Goal: Task Accomplishment & Management: Use online tool/utility

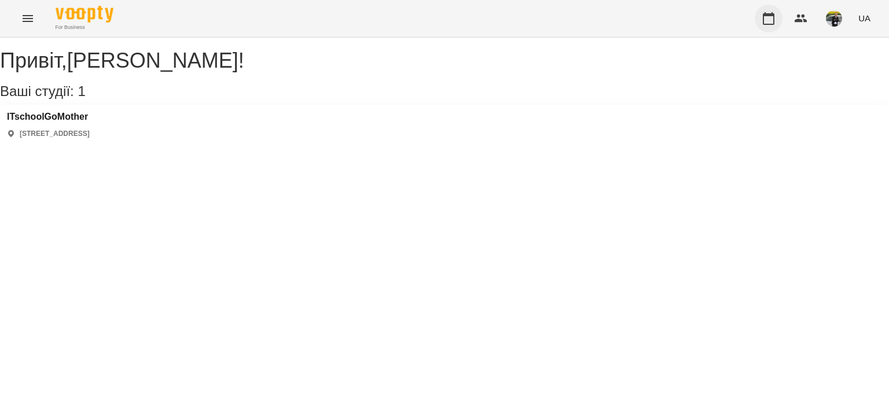
click at [761, 16] on button "button" at bounding box center [769, 19] width 28 height 28
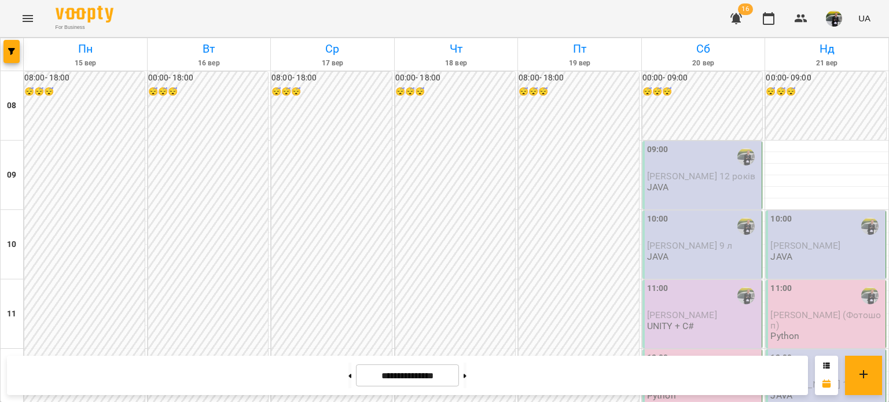
scroll to position [695, 0]
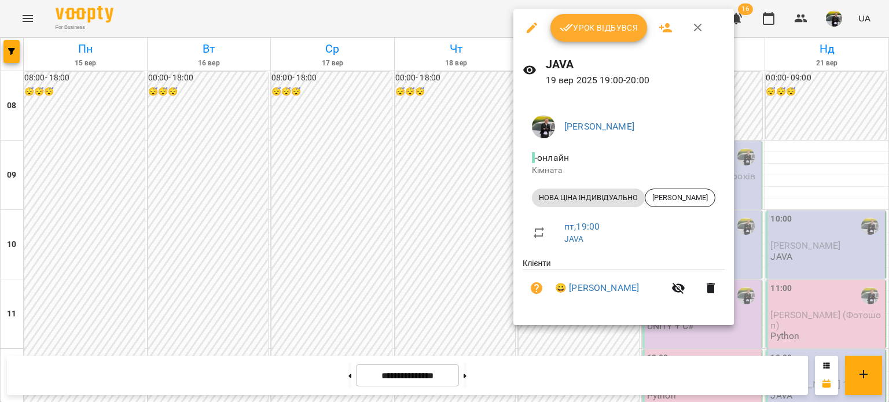
click at [591, 30] on span "Урок відбувся" at bounding box center [599, 28] width 79 height 14
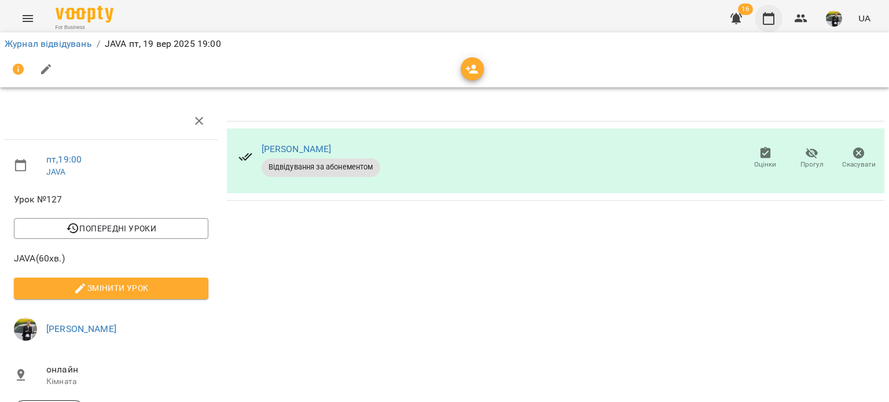
click at [766, 19] on icon "button" at bounding box center [769, 19] width 14 height 14
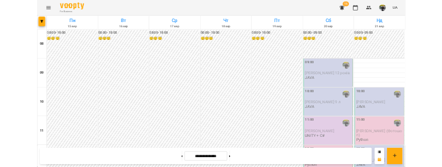
scroll to position [702, 0]
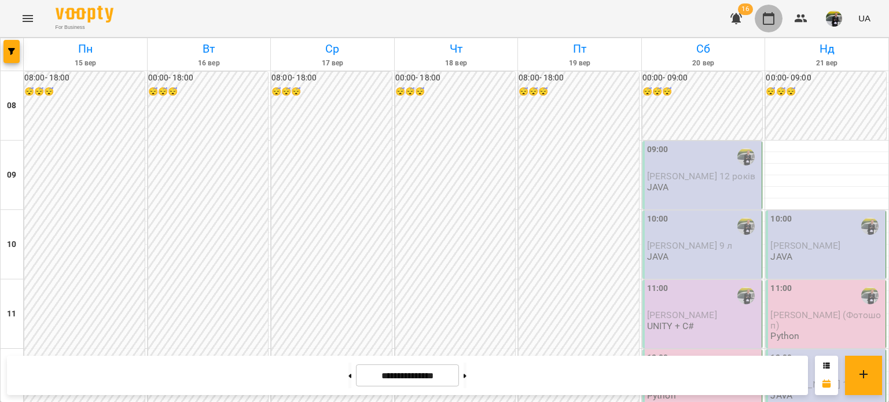
click at [766, 23] on icon "button" at bounding box center [769, 19] width 14 height 14
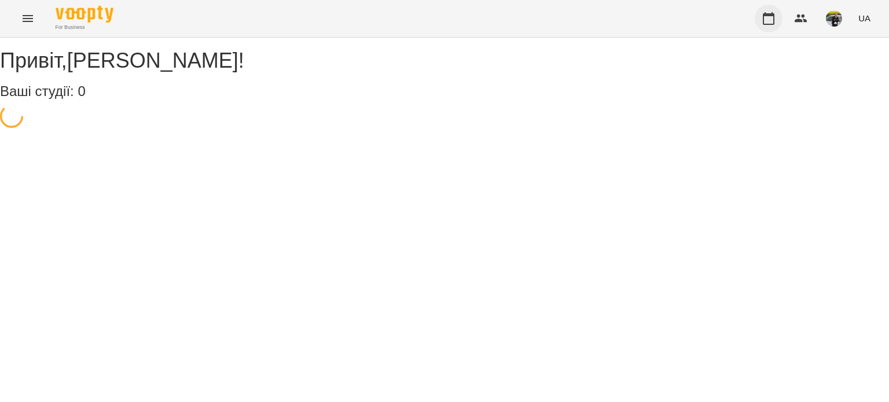
click at [767, 14] on icon "button" at bounding box center [769, 19] width 14 height 14
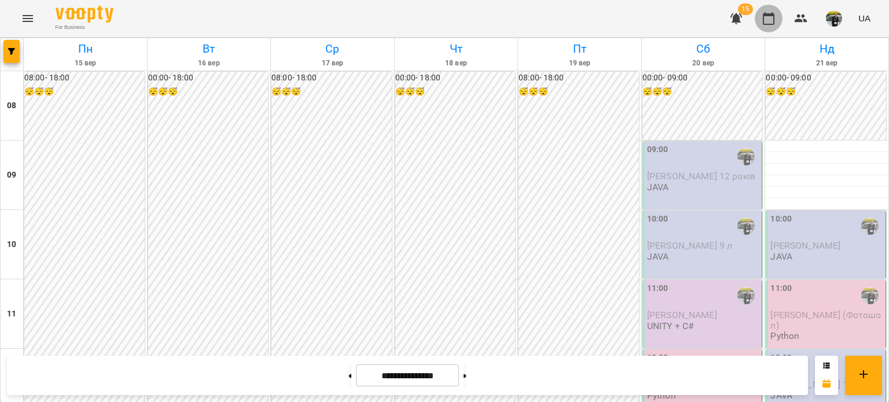
click at [777, 12] on button "button" at bounding box center [769, 19] width 28 height 28
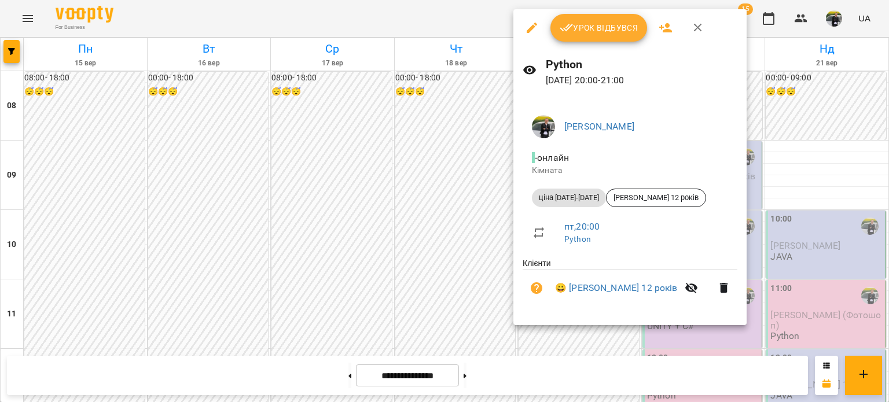
click at [570, 23] on icon "button" at bounding box center [567, 28] width 14 height 14
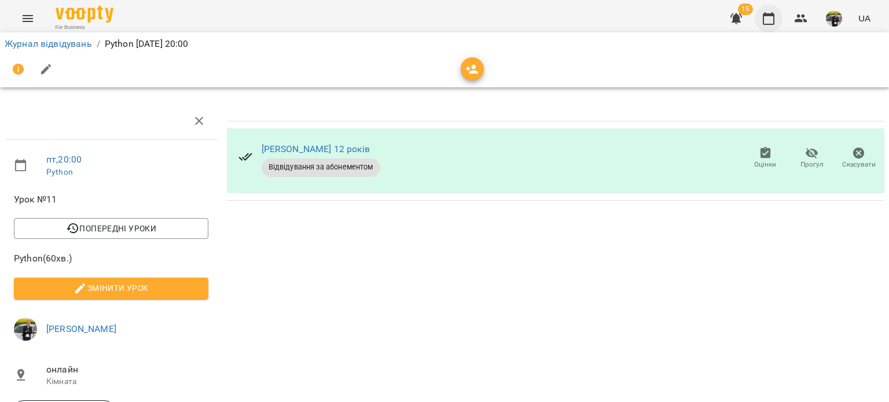
click at [773, 25] on button "button" at bounding box center [769, 19] width 28 height 28
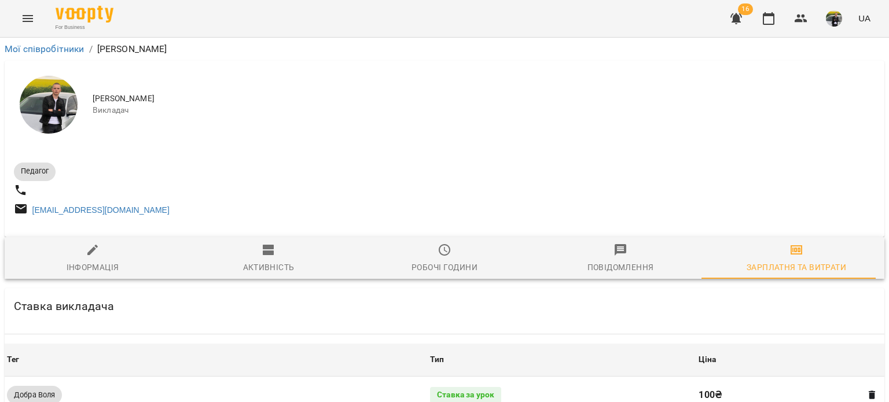
scroll to position [545, 2]
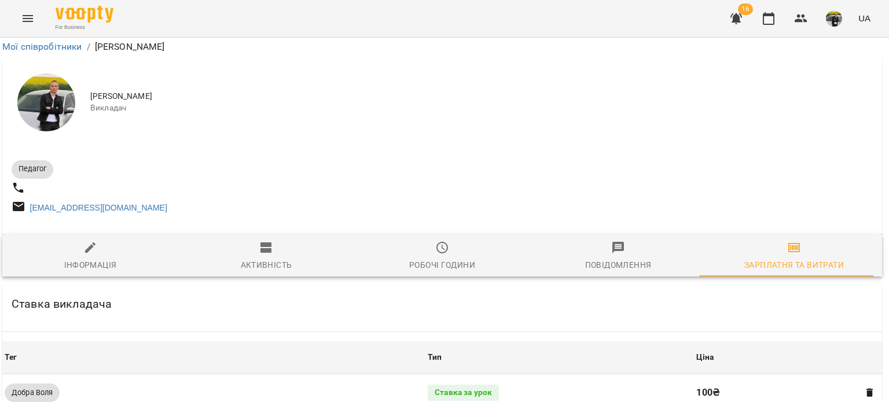
drag, startPoint x: 706, startPoint y: 254, endPoint x: 652, endPoint y: 254, distance: 53.9
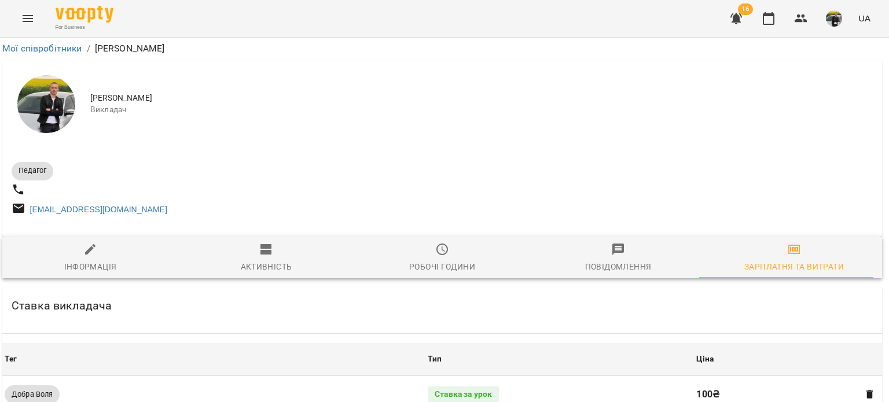
scroll to position [0, 2]
click at [762, 13] on icon "button" at bounding box center [769, 19] width 14 height 14
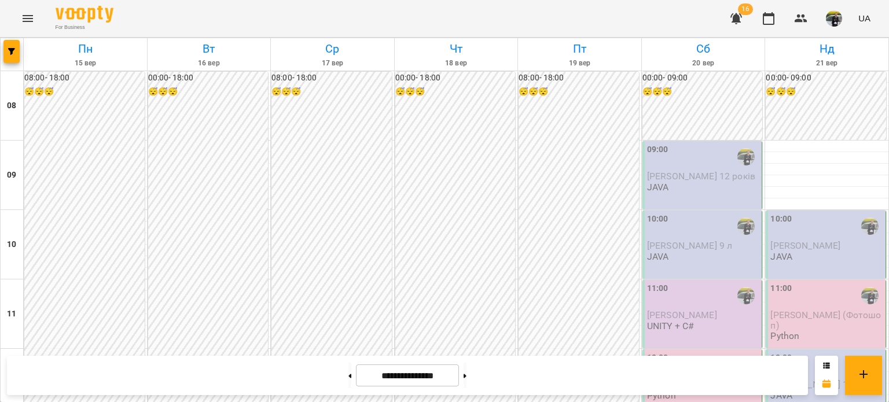
scroll to position [695, 0]
click at [740, 23] on icon "button" at bounding box center [737, 19] width 14 height 14
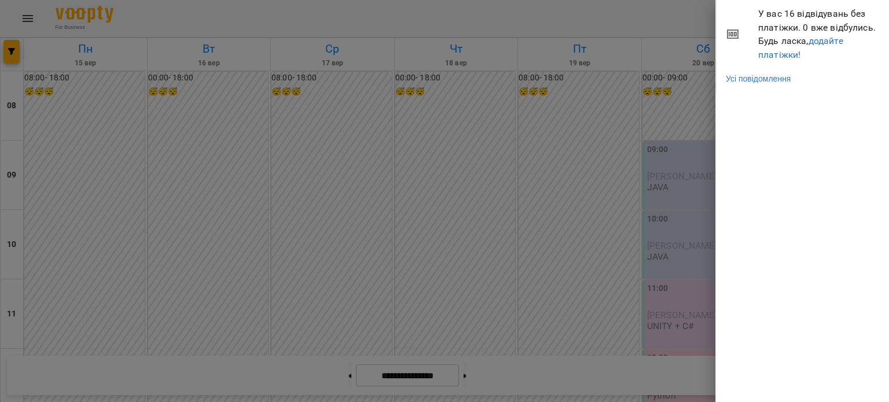
click at [565, 21] on div at bounding box center [444, 201] width 889 height 402
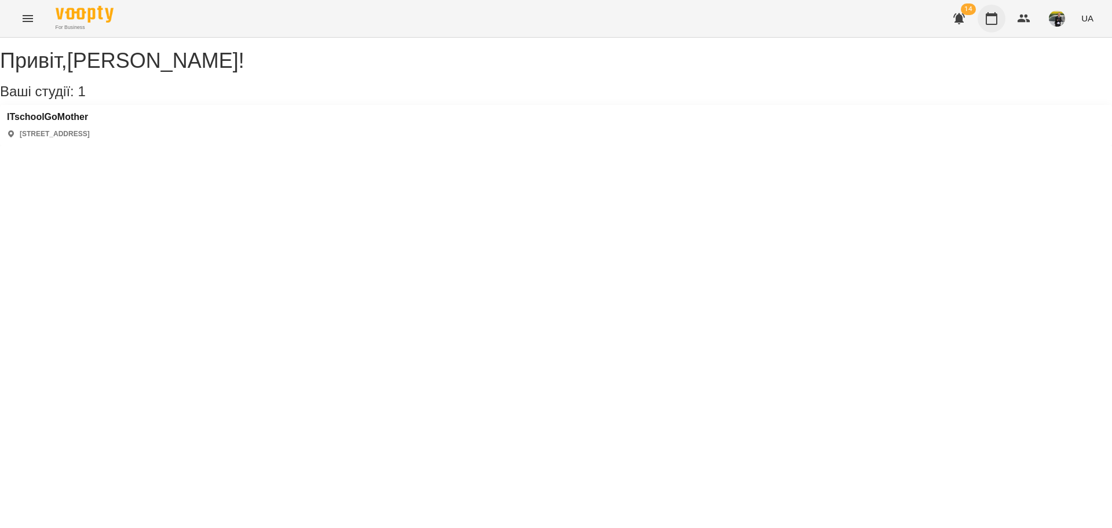
click at [991, 21] on icon "button" at bounding box center [991, 19] width 14 height 14
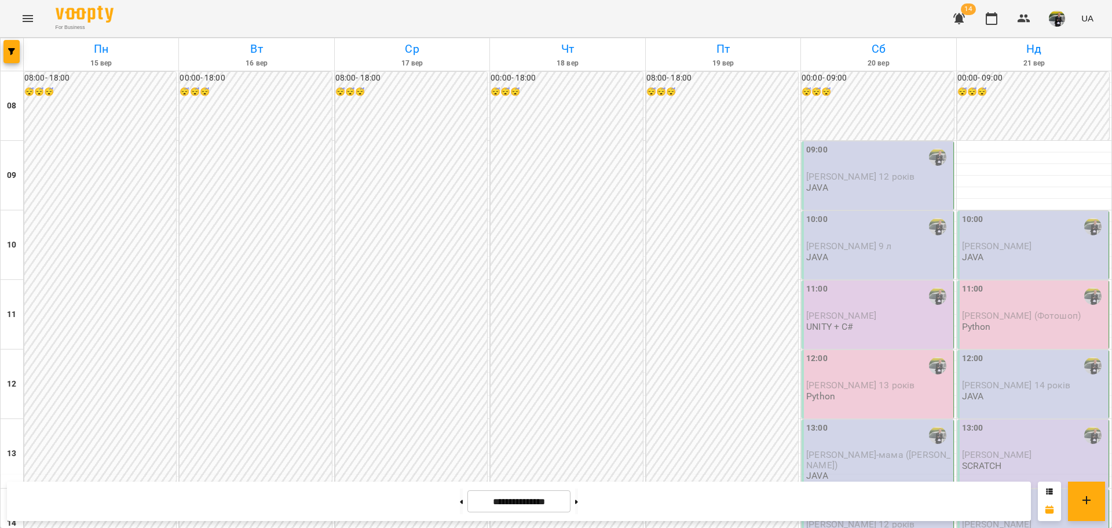
scroll to position [708, 0]
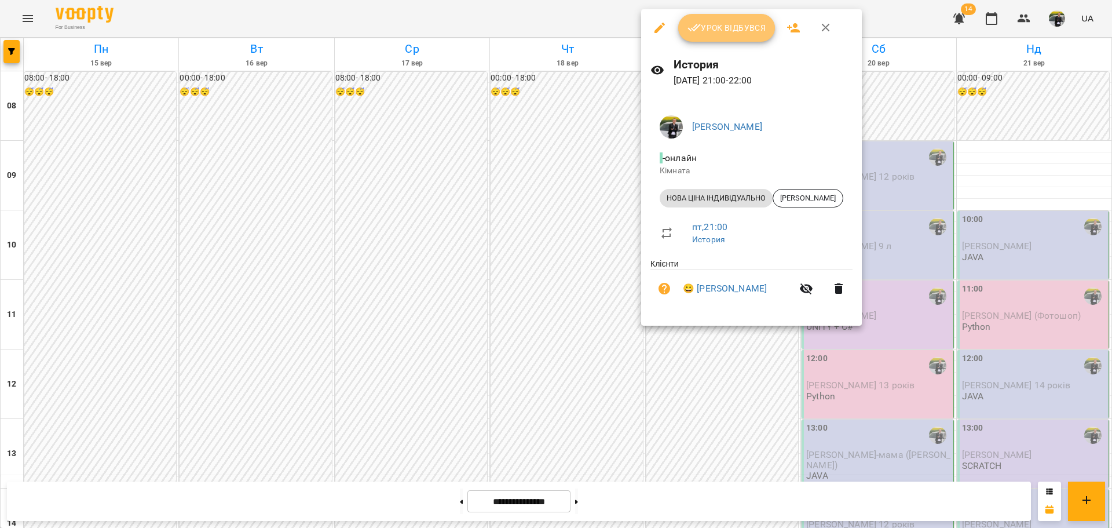
click at [762, 31] on span "Урок відбувся" at bounding box center [726, 28] width 79 height 14
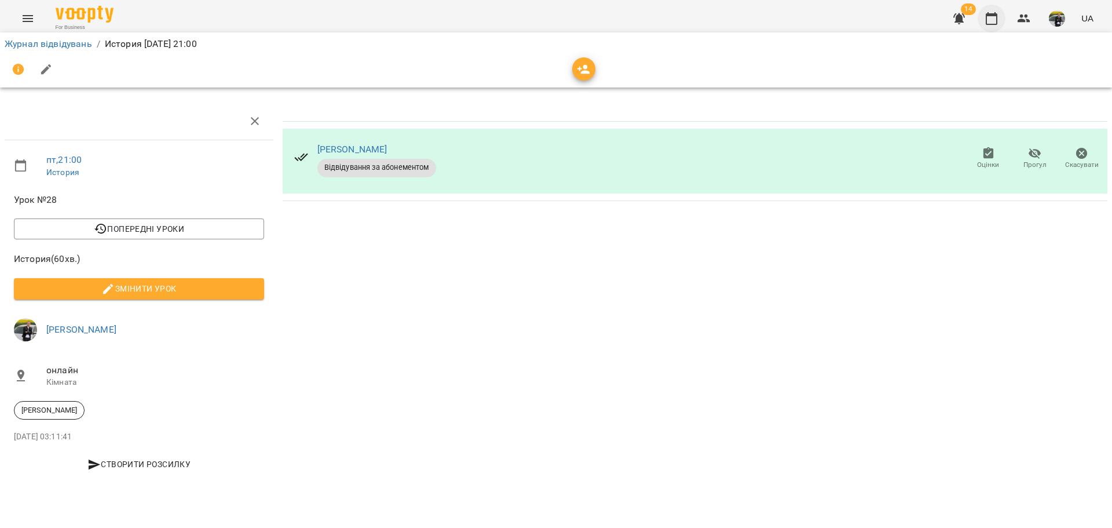
click at [994, 19] on icon "button" at bounding box center [991, 19] width 14 height 14
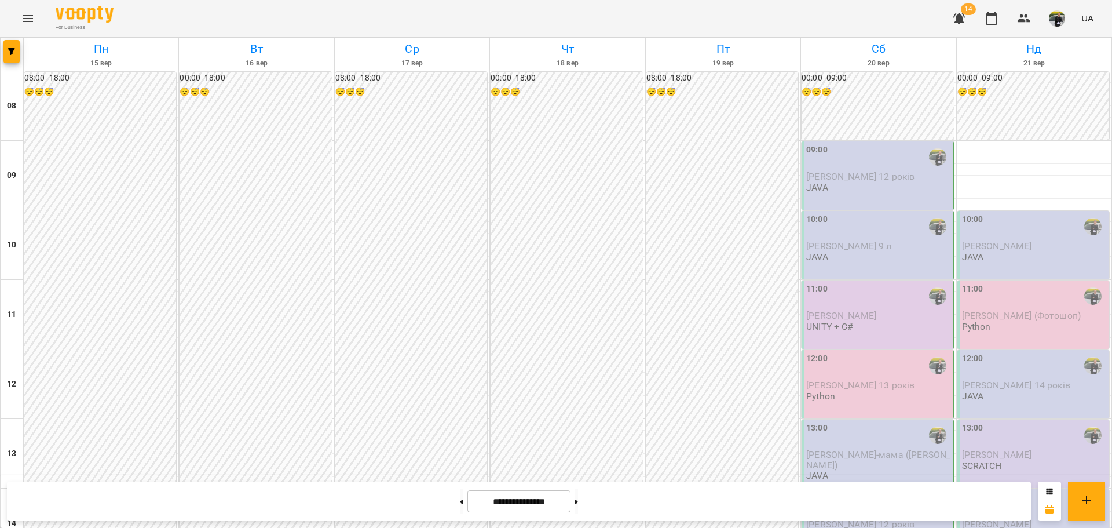
click at [1056, 24] on img "button" at bounding box center [1057, 18] width 16 height 16
click at [1042, 43] on span "[PERSON_NAME]" at bounding box center [1063, 44] width 74 height 14
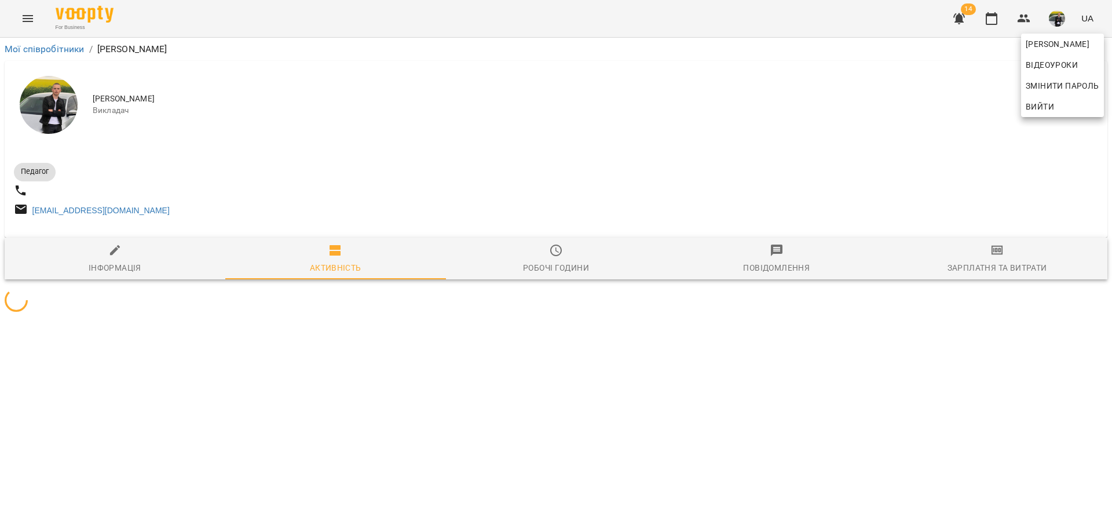
click at [1009, 264] on div at bounding box center [556, 264] width 1112 height 528
click at [991, 253] on icon "button" at bounding box center [997, 250] width 12 height 9
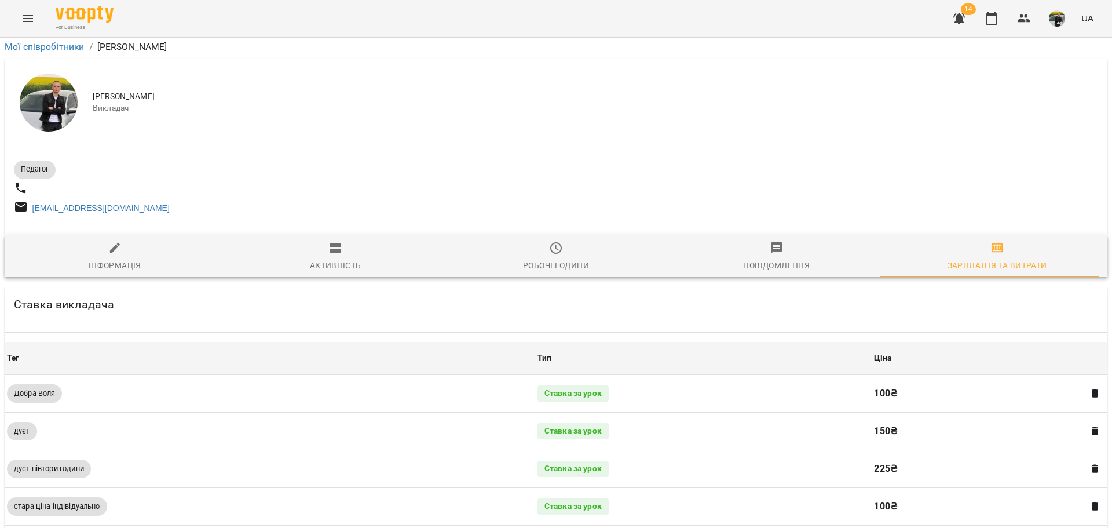
scroll to position [423, 0]
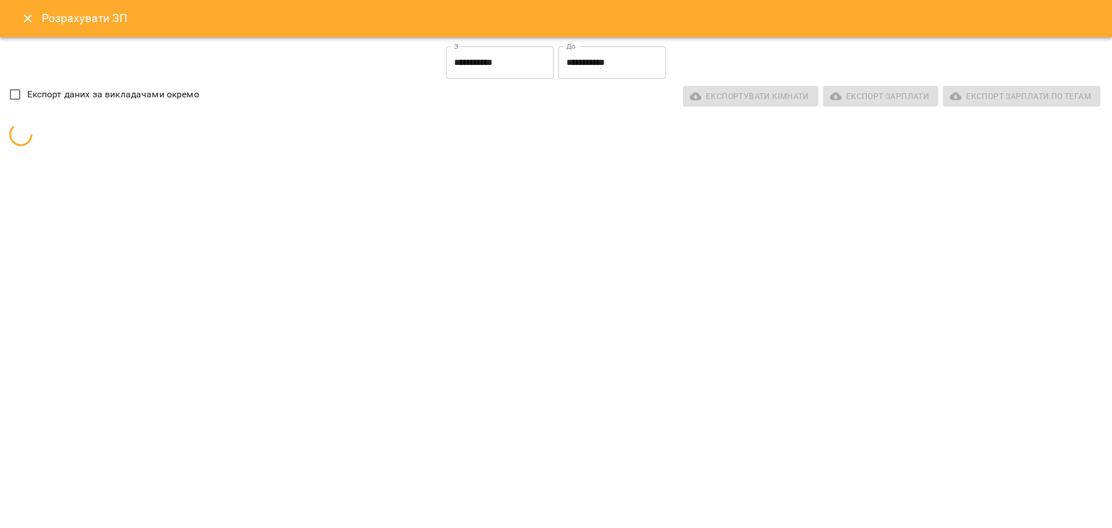
click at [522, 63] on input "**********" at bounding box center [500, 62] width 108 height 32
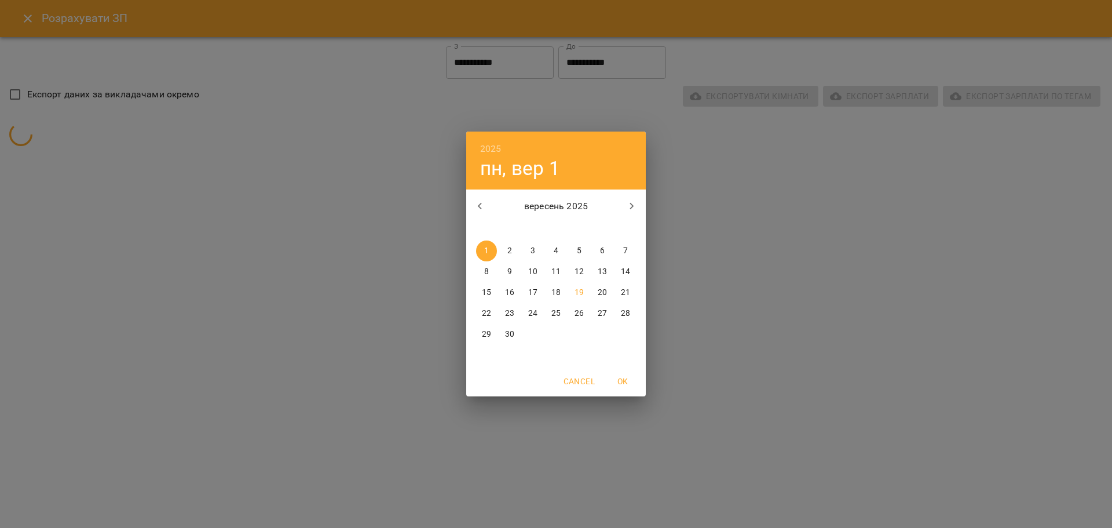
click at [599, 268] on p "13" at bounding box center [602, 272] width 9 height 12
type input "**********"
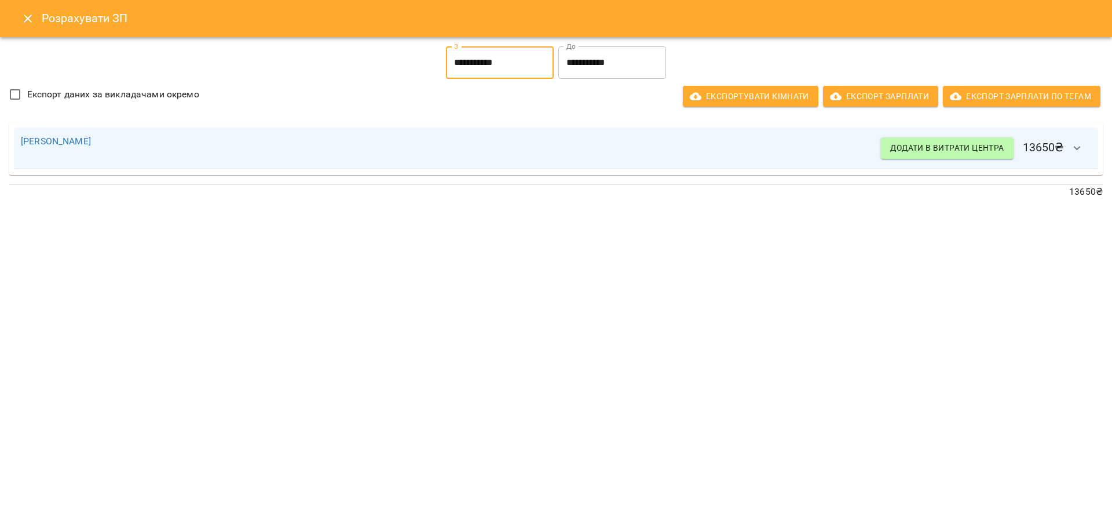
click at [524, 56] on input "**********" at bounding box center [500, 62] width 108 height 32
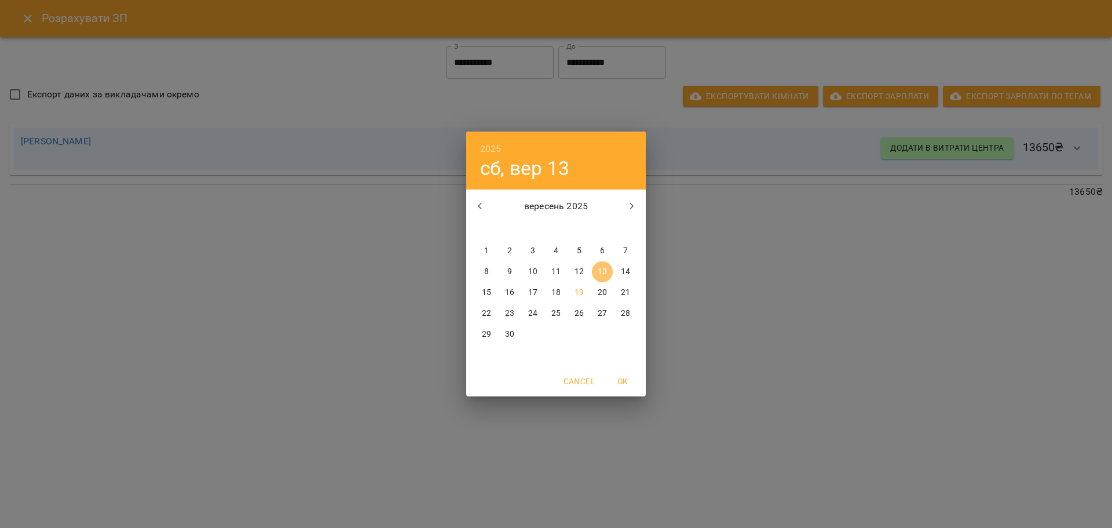
click at [604, 270] on p "13" at bounding box center [602, 272] width 9 height 12
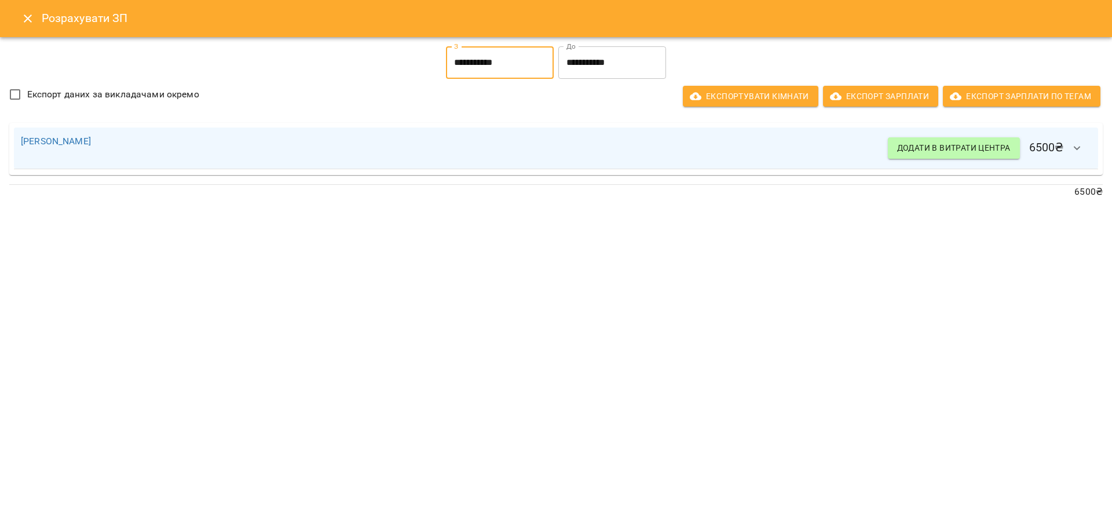
click at [519, 62] on input "**********" at bounding box center [500, 62] width 108 height 32
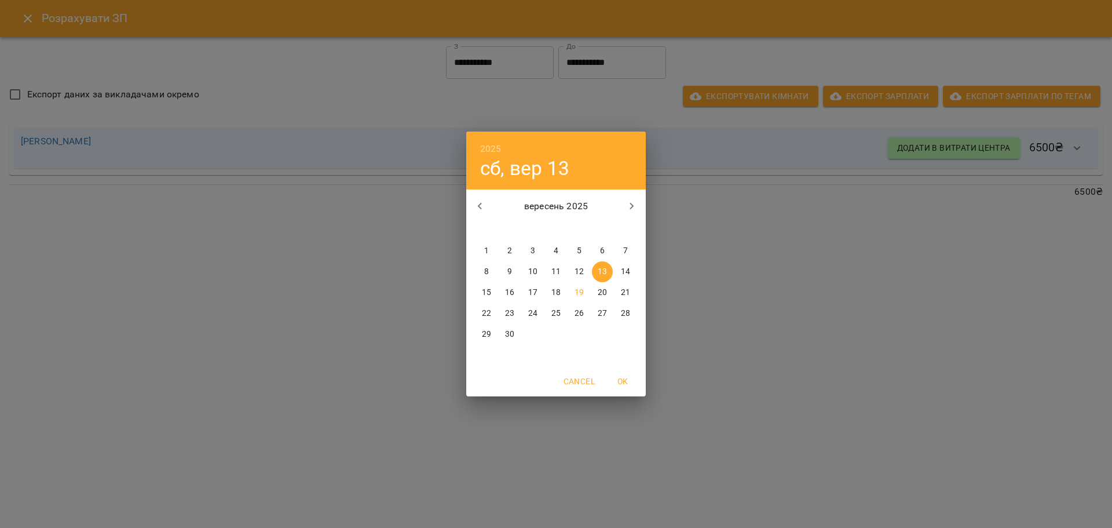
click at [824, 279] on div "2025 сб, вер 13 вересень 2025 пн вт ср чт пт сб нд 1 2 3 4 5 6 7 8 9 10 11 12 1…" at bounding box center [556, 264] width 1112 height 528
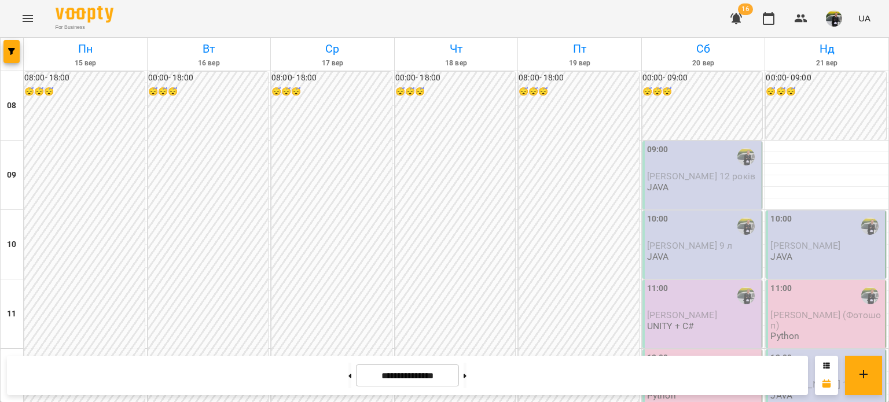
scroll to position [695, 0]
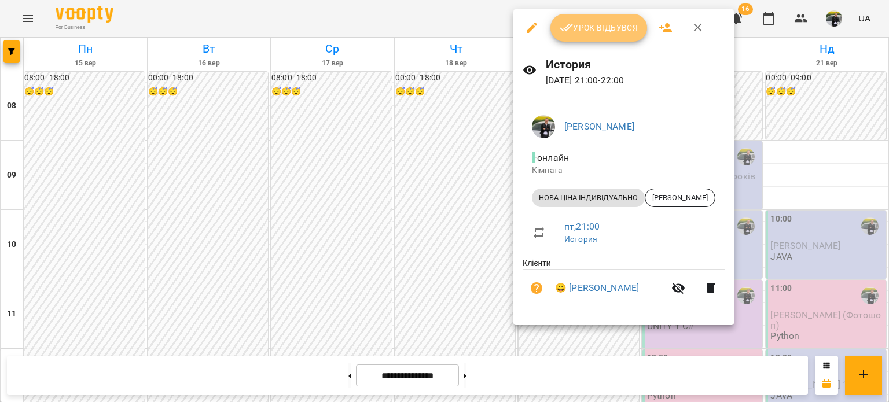
click at [590, 37] on button "Урок відбувся" at bounding box center [599, 28] width 97 height 28
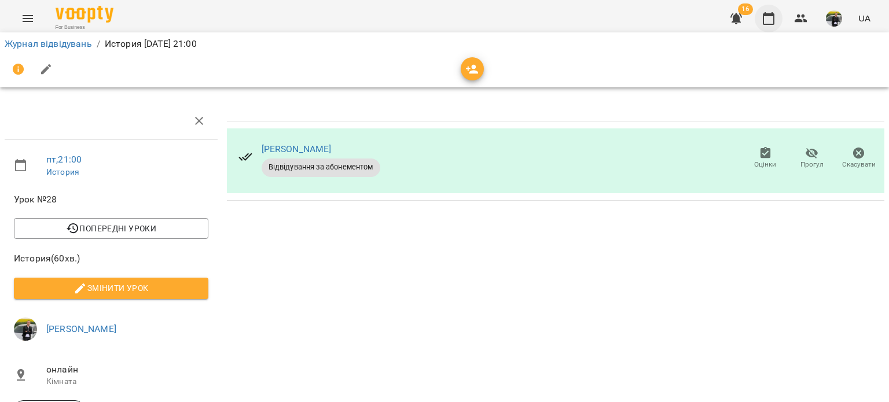
click at [768, 14] on icon "button" at bounding box center [769, 18] width 12 height 13
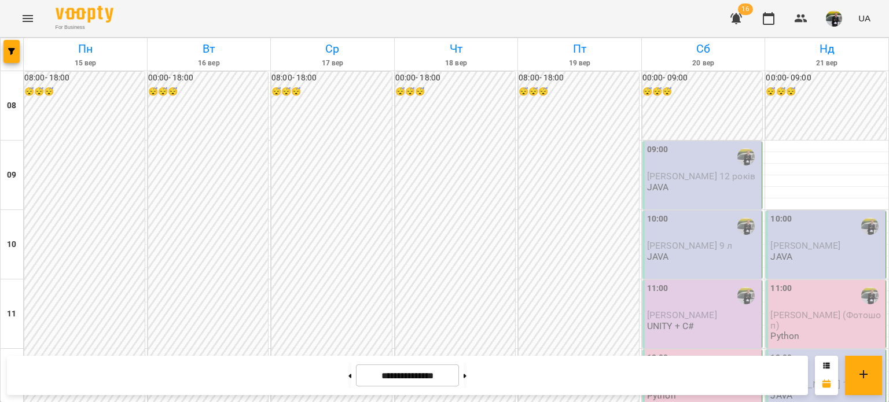
scroll to position [695, 0]
click at [834, 16] on img "button" at bounding box center [834, 18] width 16 height 16
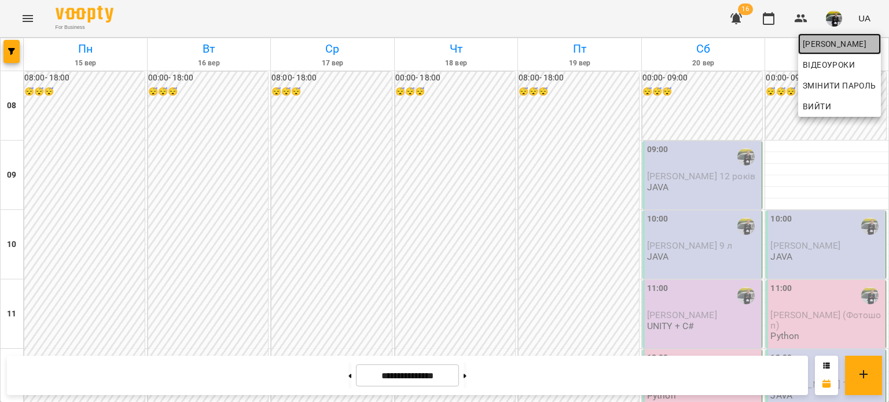
click at [835, 40] on span "[PERSON_NAME]" at bounding box center [840, 44] width 74 height 14
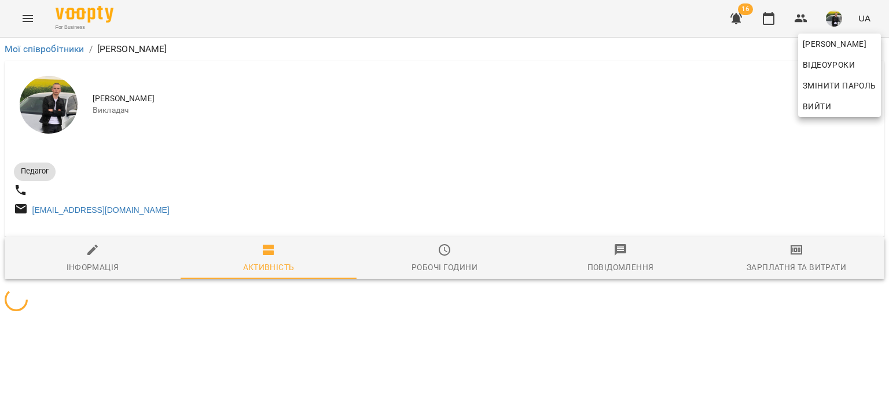
click at [800, 275] on div at bounding box center [444, 201] width 889 height 402
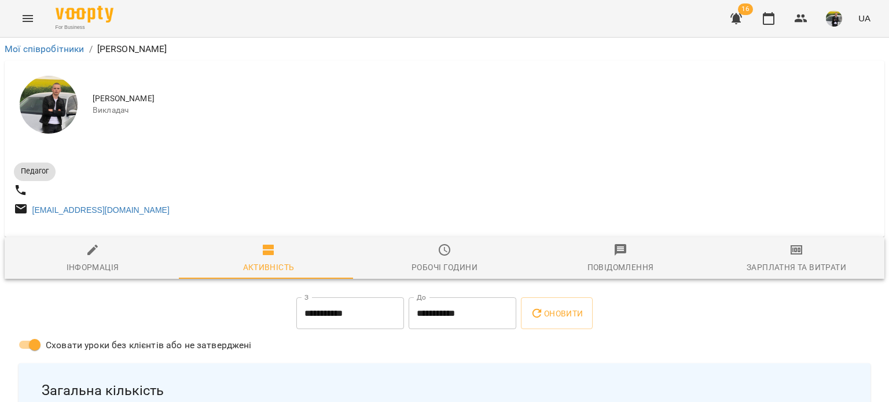
click at [797, 237] on div at bounding box center [445, 232] width 880 height 9
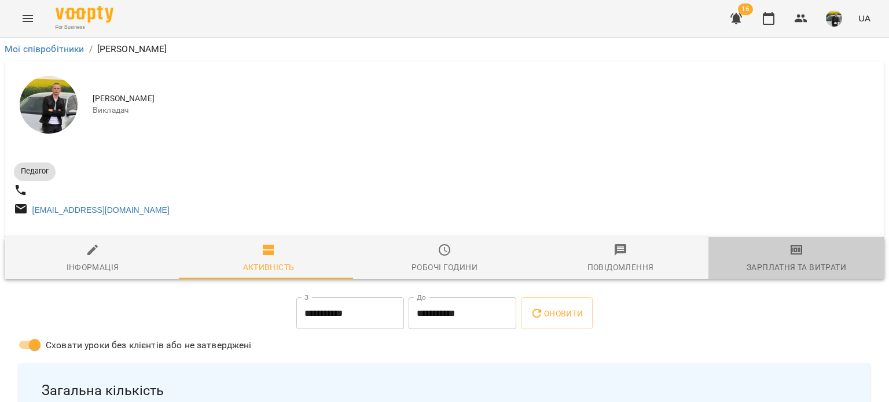
click at [799, 255] on span "Зарплатня та Витрати" at bounding box center [797, 258] width 162 height 31
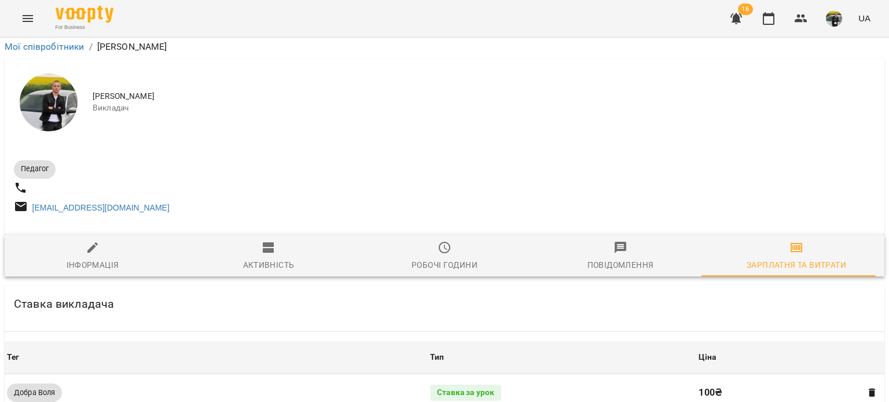
scroll to position [521, 0]
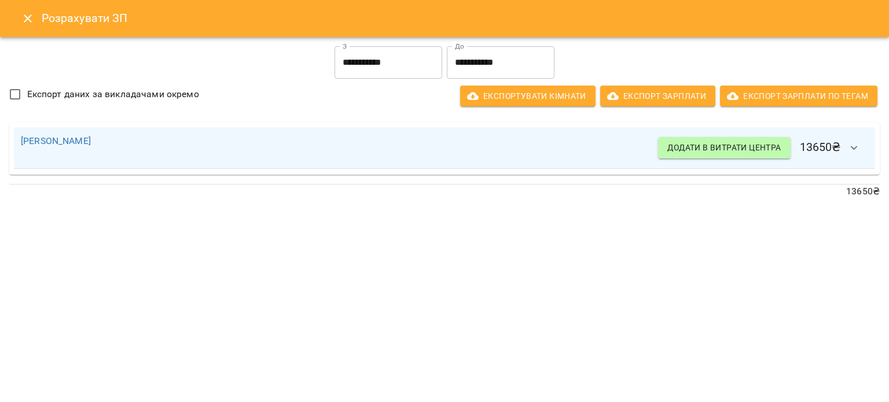
click at [421, 73] on input "**********" at bounding box center [389, 62] width 108 height 32
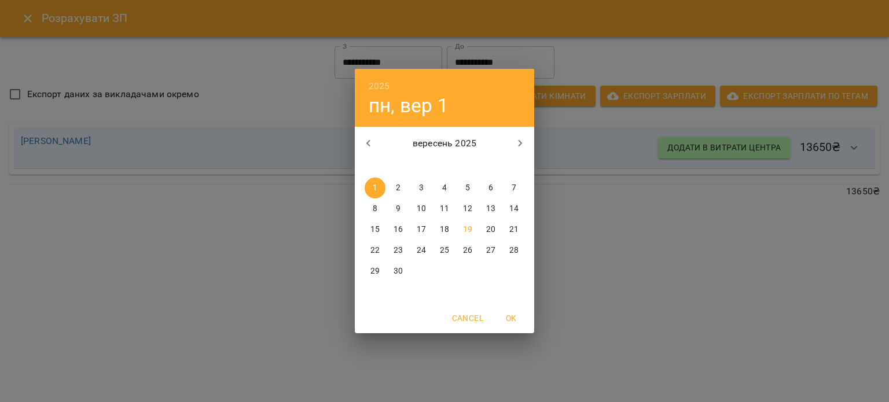
click at [491, 206] on p "13" at bounding box center [490, 209] width 9 height 12
type input "**********"
